Goal: Information Seeking & Learning: Learn about a topic

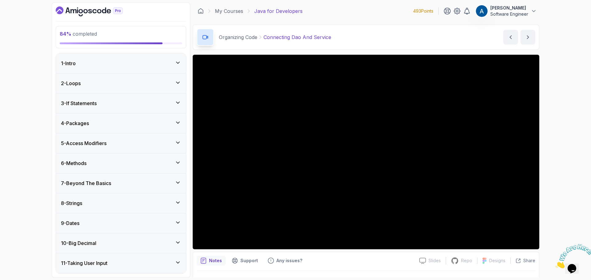
scroll to position [14, 0]
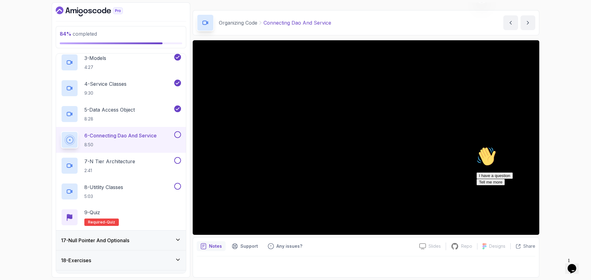
click at [476, 147] on icon "Chat attention grabber" at bounding box center [476, 147] width 0 height 0
drag, startPoint x: 586, startPoint y: 246, endPoint x: 1139, endPoint y: 487, distance: 603.0
click at [555, 264] on icon "Close" at bounding box center [555, 266] width 0 height 5
click at [240, 246] on p "Support" at bounding box center [249, 246] width 18 height 6
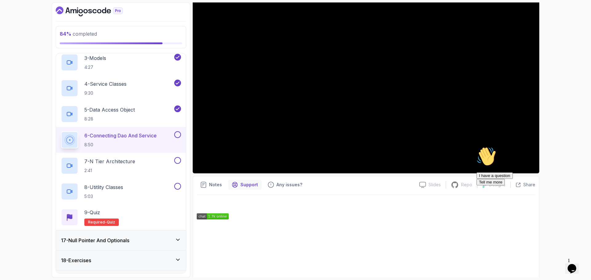
scroll to position [107, 0]
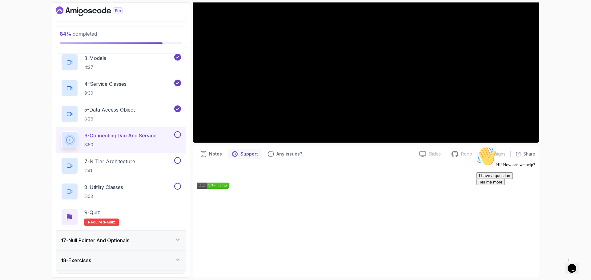
click at [476, 147] on icon "Chat attention grabber" at bounding box center [476, 147] width 0 height 0
click at [469, 157] on p "Repo" at bounding box center [466, 154] width 11 height 6
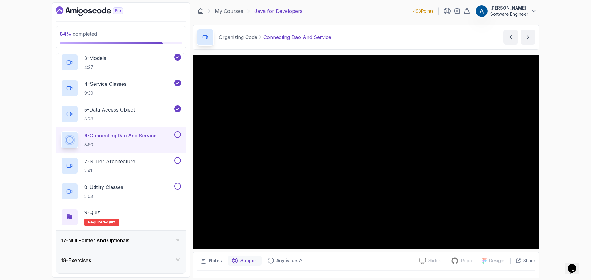
scroll to position [392, 0]
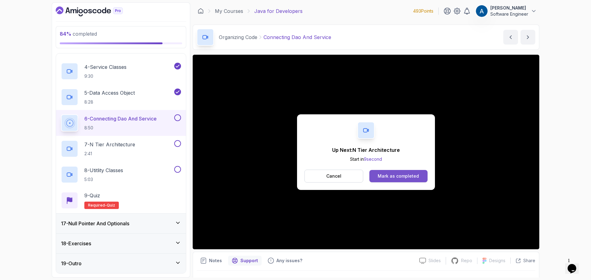
click at [401, 173] on div "Mark as completed" at bounding box center [397, 176] width 41 height 6
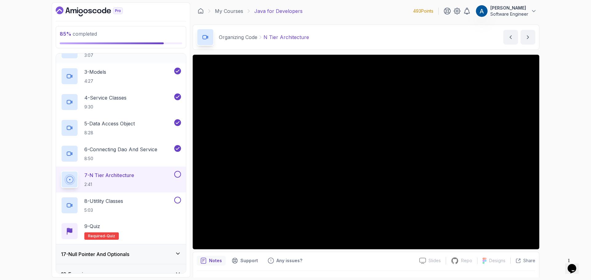
scroll to position [392, 0]
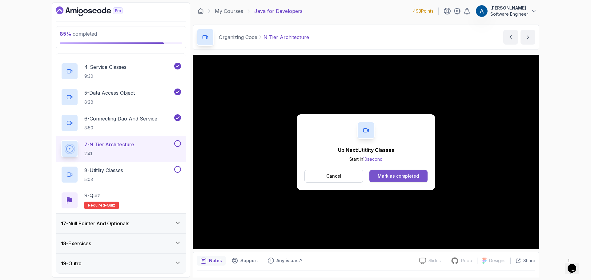
click at [405, 173] on button "Mark as completed" at bounding box center [398, 176] width 58 height 12
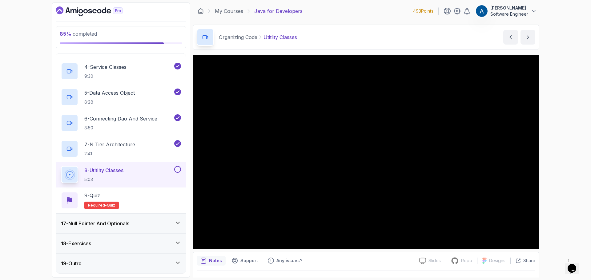
click at [139, 219] on div "17 - Null Pointer And Optionals" at bounding box center [121, 224] width 130 height 20
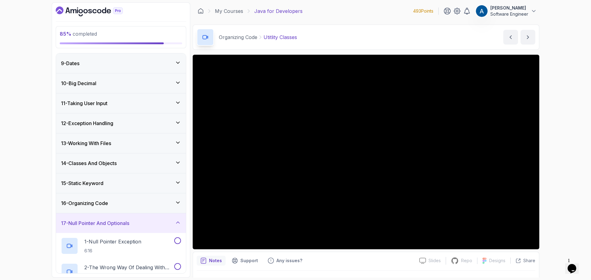
scroll to position [263, 0]
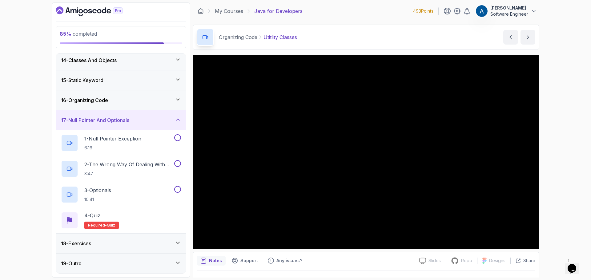
click at [169, 119] on div "17 - Null Pointer And Optionals" at bounding box center [121, 120] width 120 height 7
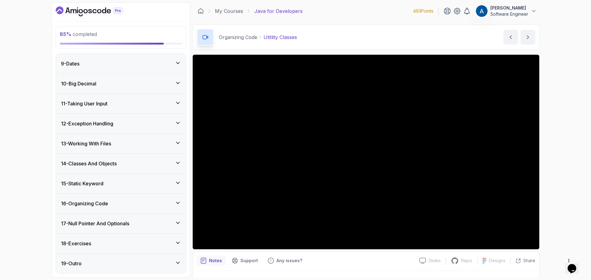
scroll to position [160, 0]
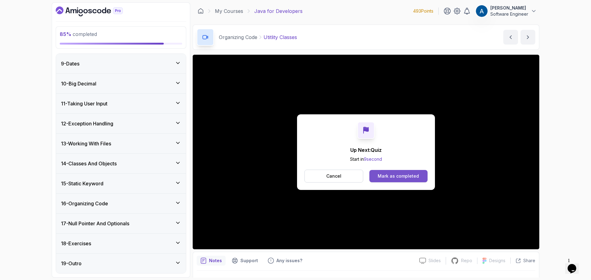
click at [396, 171] on button "Mark as completed" at bounding box center [398, 176] width 58 height 12
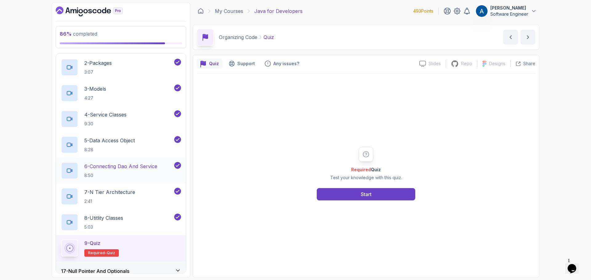
scroll to position [375, 0]
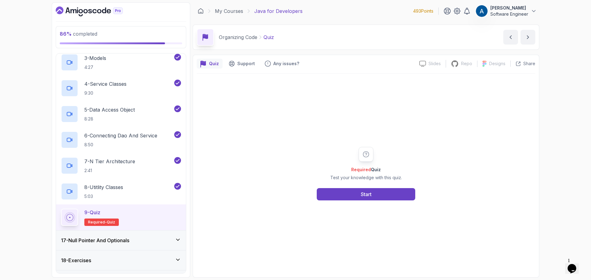
click at [378, 205] on div "Required Quiz Test your knowledge with this quiz. Start" at bounding box center [366, 174] width 338 height 200
click at [373, 194] on button "Start" at bounding box center [366, 194] width 98 height 12
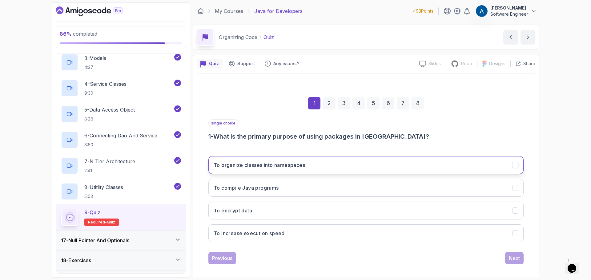
click at [281, 163] on h3 "To organize classes into namespaces" at bounding box center [259, 165] width 91 height 7
click at [515, 258] on div "Next" at bounding box center [514, 258] width 11 height 7
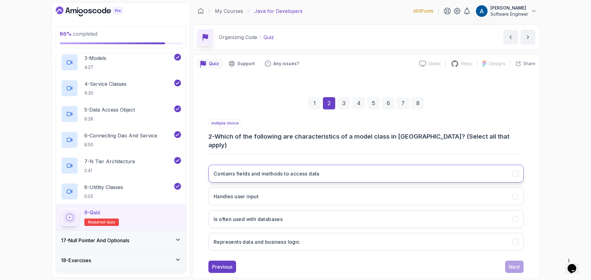
click at [255, 170] on h3 "Contains fields and methods to access data" at bounding box center [267, 173] width 106 height 7
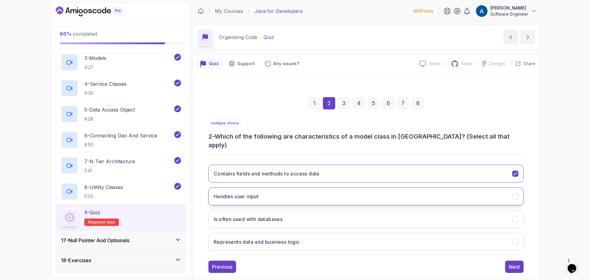
click at [266, 190] on button "Handles user input" at bounding box center [365, 197] width 315 height 18
click at [327, 213] on button "Is often used with databases" at bounding box center [365, 219] width 315 height 18
click at [516, 263] on div "Next" at bounding box center [514, 266] width 11 height 7
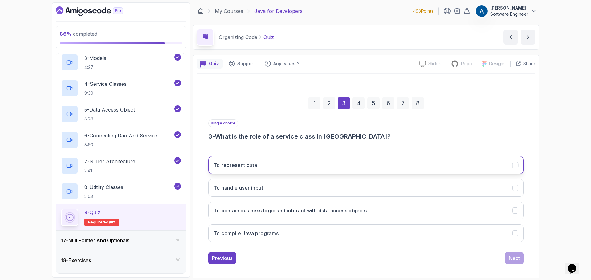
scroll to position [4, 0]
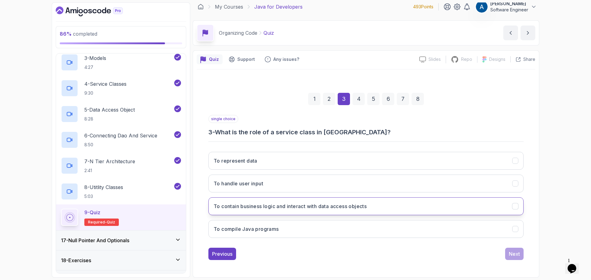
click at [243, 210] on button "To contain business logic and interact with data access objects" at bounding box center [365, 207] width 315 height 18
click at [517, 254] on div "Next" at bounding box center [514, 253] width 11 height 7
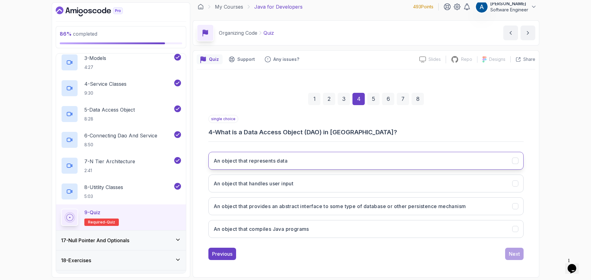
click at [236, 162] on h3 "An object that represents data" at bounding box center [251, 160] width 74 height 7
click at [248, 206] on h3 "An object that provides an abstract interface to some type of database or other…" at bounding box center [340, 206] width 252 height 7
click at [511, 253] on div "Next" at bounding box center [514, 253] width 11 height 7
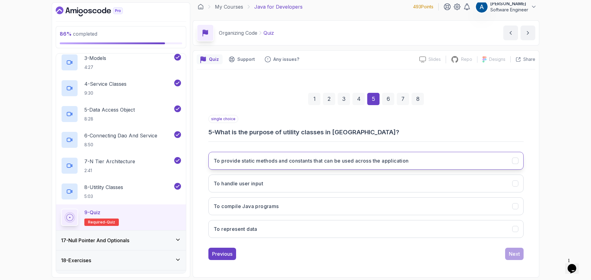
click at [302, 164] on h3 "To provide static methods and constants that can be used across the application" at bounding box center [311, 160] width 195 height 7
click at [523, 253] on button "Next" at bounding box center [514, 254] width 18 height 12
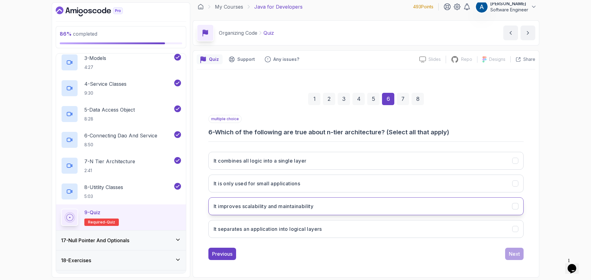
click at [262, 201] on button "It improves scalability and maintainability" at bounding box center [365, 207] width 315 height 18
click at [309, 225] on button "It separates an application into logical layers" at bounding box center [365, 229] width 315 height 18
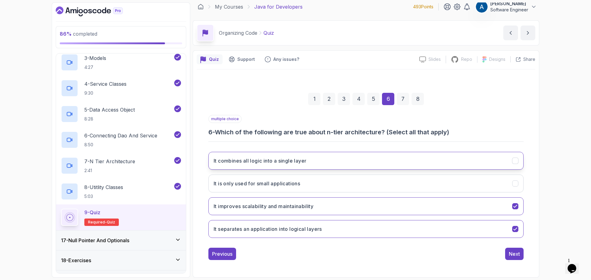
click at [303, 160] on h3 "It combines all logic into a single layer" at bounding box center [260, 160] width 93 height 7
click at [322, 160] on button "It combines all logic into a single layer" at bounding box center [365, 161] width 315 height 18
click at [298, 162] on h3 "It combines all logic into a single layer" at bounding box center [260, 160] width 93 height 7
click at [514, 254] on div "Next" at bounding box center [514, 253] width 11 height 7
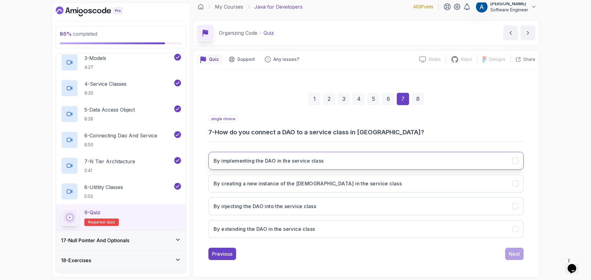
click at [246, 165] on button "By implementing the DAO in the service class" at bounding box center [365, 161] width 315 height 18
click at [520, 252] on button "Next" at bounding box center [514, 254] width 18 height 12
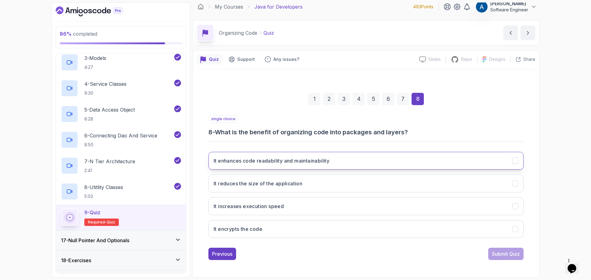
click at [252, 163] on h3 "It enhances code readability and maintainability" at bounding box center [272, 160] width 116 height 7
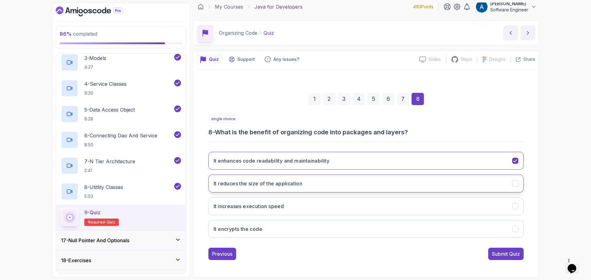
click at [280, 184] on h3 "It reduces the size of the application" at bounding box center [258, 183] width 89 height 7
click at [277, 155] on button "It enhances code readability and maintainability" at bounding box center [365, 161] width 315 height 18
click at [493, 252] on div "Submit Quiz" at bounding box center [506, 253] width 28 height 7
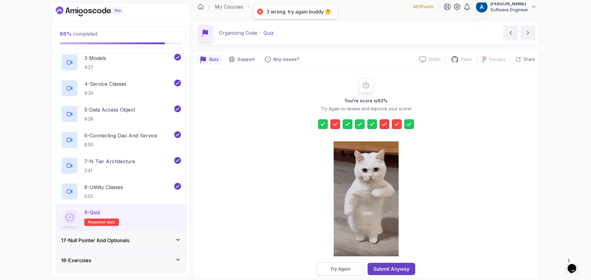
click at [335, 269] on div "Try Again" at bounding box center [340, 269] width 20 height 6
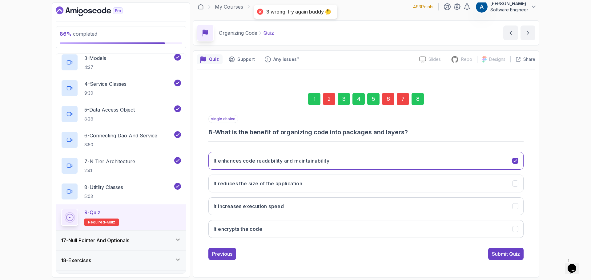
click at [332, 97] on div "2" at bounding box center [329, 99] width 12 height 12
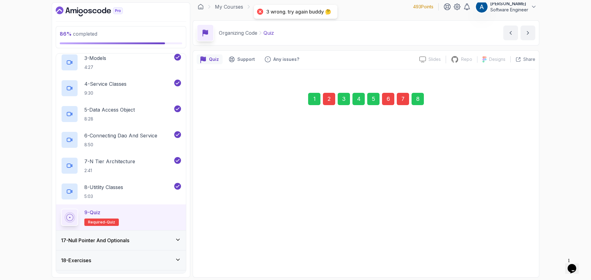
click at [332, 97] on div "2" at bounding box center [329, 99] width 12 height 12
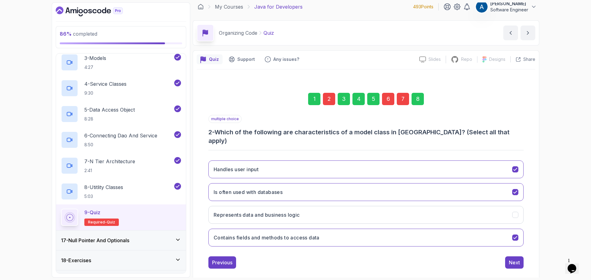
click at [326, 100] on div "2" at bounding box center [329, 99] width 12 height 12
click at [363, 120] on div "multiple choice 2 - Which of the following are characteristics of a model class…" at bounding box center [365, 130] width 315 height 30
click at [516, 167] on icon "Handles user input" at bounding box center [515, 170] width 6 height 6
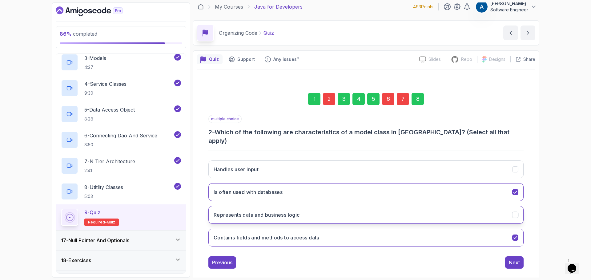
click at [400, 212] on button "Represents data and business logic" at bounding box center [365, 215] width 315 height 18
click at [512, 259] on div "Next" at bounding box center [514, 262] width 11 height 7
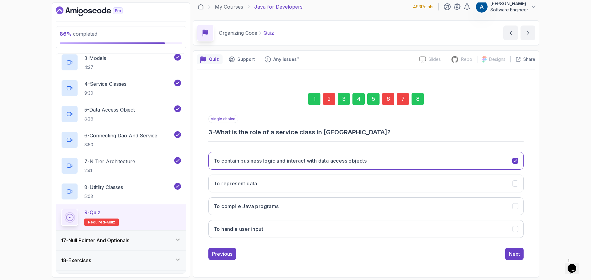
click at [390, 98] on div "6" at bounding box center [388, 99] width 12 height 12
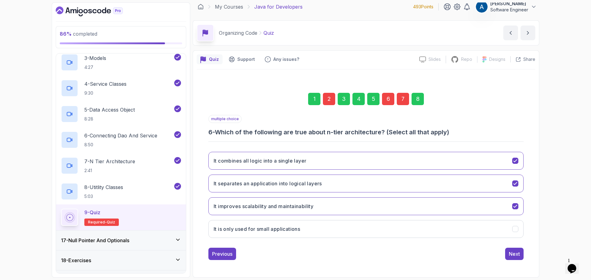
click at [390, 98] on div "6" at bounding box center [388, 99] width 12 height 12
click at [440, 154] on button "It combines all logic into a single layer" at bounding box center [365, 161] width 315 height 18
click at [404, 100] on div "7" at bounding box center [403, 99] width 12 height 12
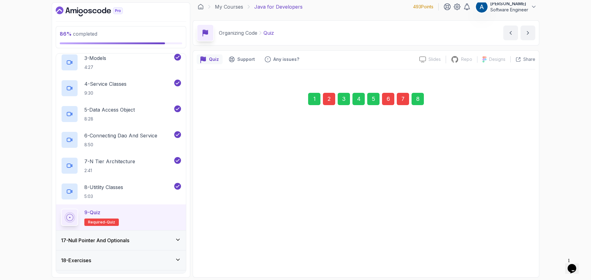
click at [404, 100] on div "7" at bounding box center [403, 99] width 12 height 12
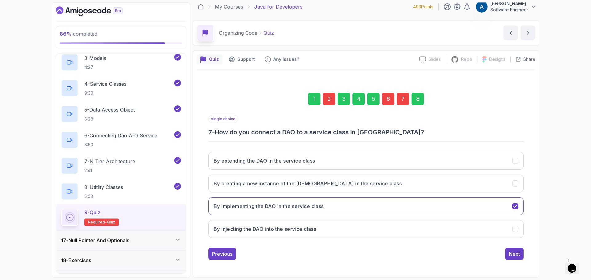
click at [404, 101] on div "7" at bounding box center [403, 99] width 12 height 12
click at [364, 204] on button "By implementing the DAO in the service class" at bounding box center [365, 207] width 315 height 18
click at [511, 209] on button "By implementing the DAO in the service class" at bounding box center [365, 207] width 315 height 18
click at [517, 206] on icon "By implementing the DAO in the service class" at bounding box center [515, 207] width 6 height 6
click at [515, 186] on icon "By creating a new instance of the DAO in the service class" at bounding box center [515, 184] width 6 height 6
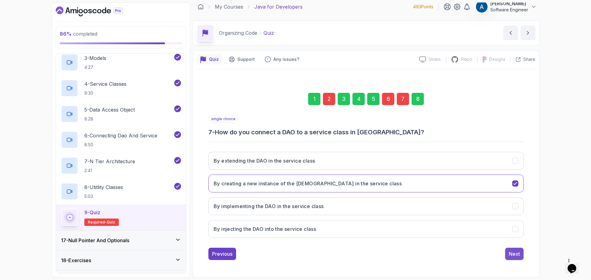
click at [517, 254] on div "Next" at bounding box center [514, 253] width 11 height 7
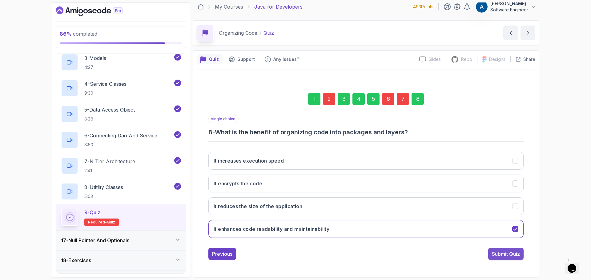
click at [516, 254] on div "Submit Quiz" at bounding box center [506, 253] width 28 height 7
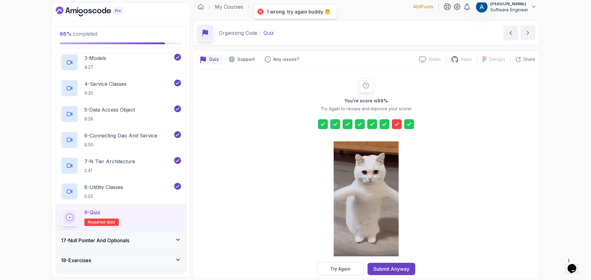
click at [398, 122] on icon at bounding box center [396, 124] width 6 height 6
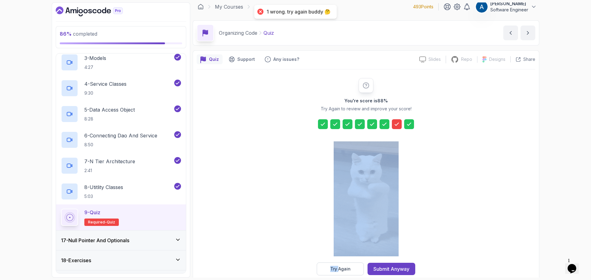
click at [397, 122] on icon at bounding box center [396, 124] width 6 height 6
click at [342, 271] on div "Try Again" at bounding box center [340, 269] width 20 height 6
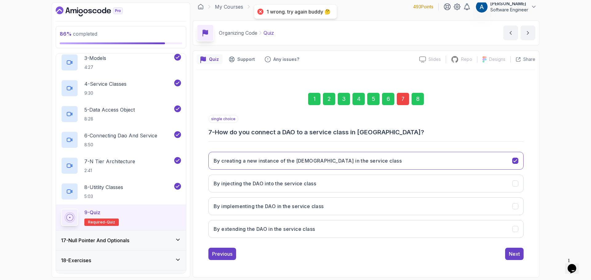
click at [404, 100] on div "7" at bounding box center [403, 99] width 12 height 12
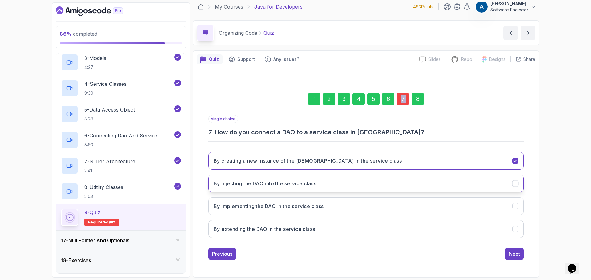
click at [370, 182] on button "By injecting the DAO into the service class" at bounding box center [365, 184] width 315 height 18
click at [518, 254] on div "Next" at bounding box center [514, 253] width 11 height 7
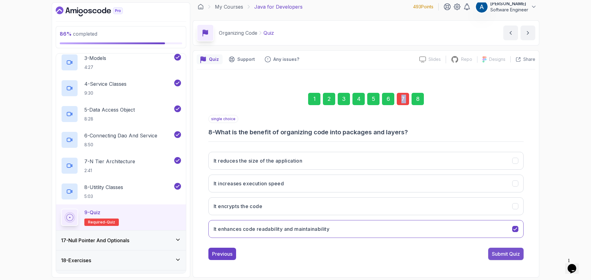
click at [510, 257] on div "Submit Quiz" at bounding box center [506, 253] width 28 height 7
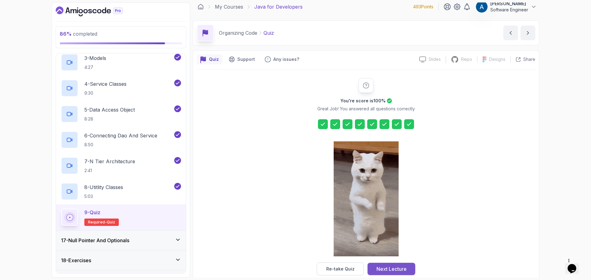
click at [403, 267] on div "Next Lecture" at bounding box center [391, 268] width 30 height 7
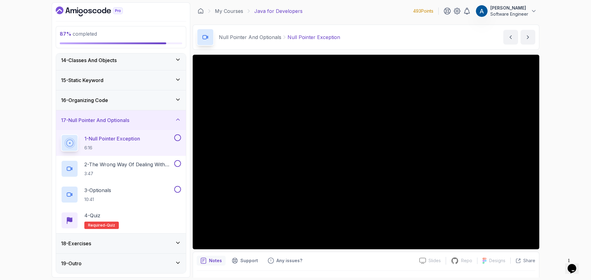
scroll to position [14, 0]
